Goal: Task Accomplishment & Management: Manage account settings

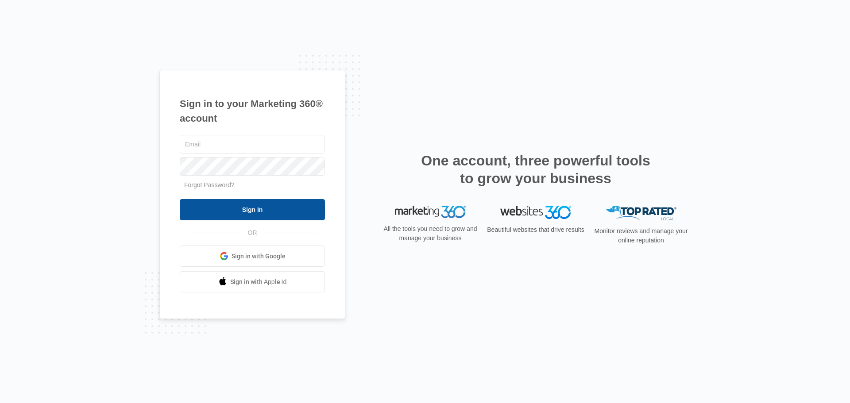
type input "[EMAIL_ADDRESS][DOMAIN_NAME]"
drag, startPoint x: 275, startPoint y: 213, endPoint x: 268, endPoint y: 206, distance: 10.0
click at [275, 214] on input "Sign In" at bounding box center [252, 209] width 145 height 21
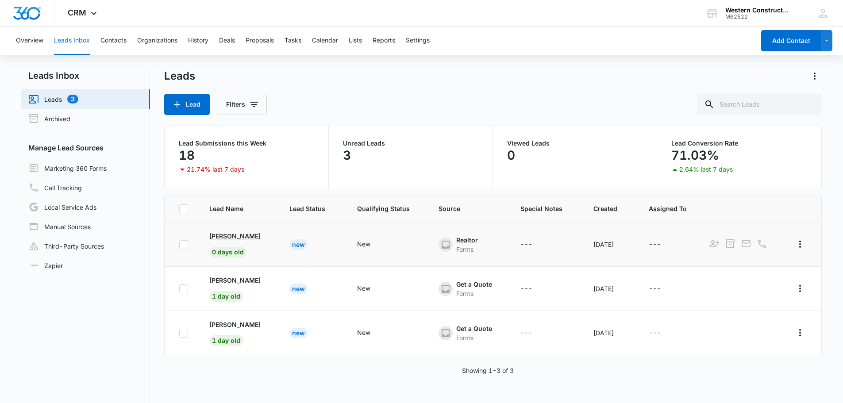
click at [238, 238] on p "Shae Rondeau" at bounding box center [234, 236] width 51 height 9
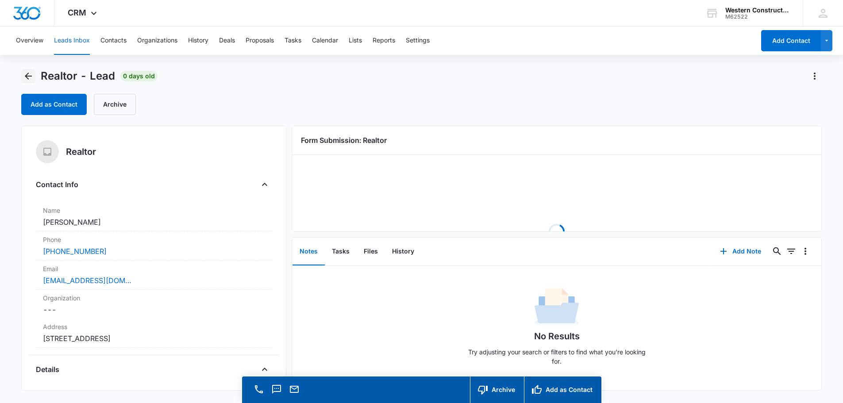
click at [32, 75] on icon "Back" at bounding box center [28, 76] width 11 height 11
